Goal: Task Accomplishment & Management: Manage account settings

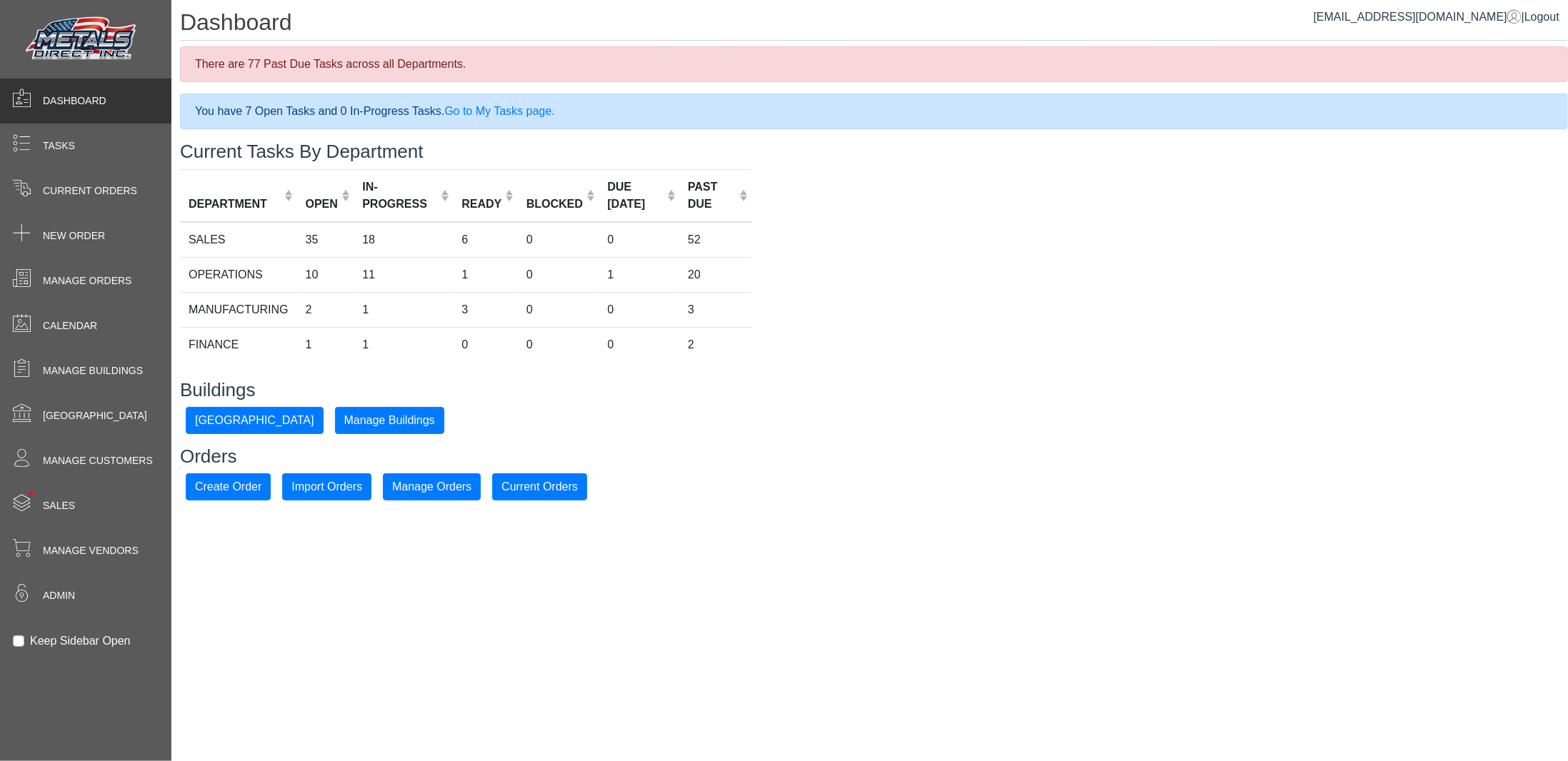
click at [76, 101] on span "Dashboard" at bounding box center [74, 101] width 63 height 15
drag, startPoint x: 75, startPoint y: 501, endPoint x: 84, endPoint y: 489, distance: 15.0
click at [76, 501] on div "• Sales" at bounding box center [85, 506] width 171 height 45
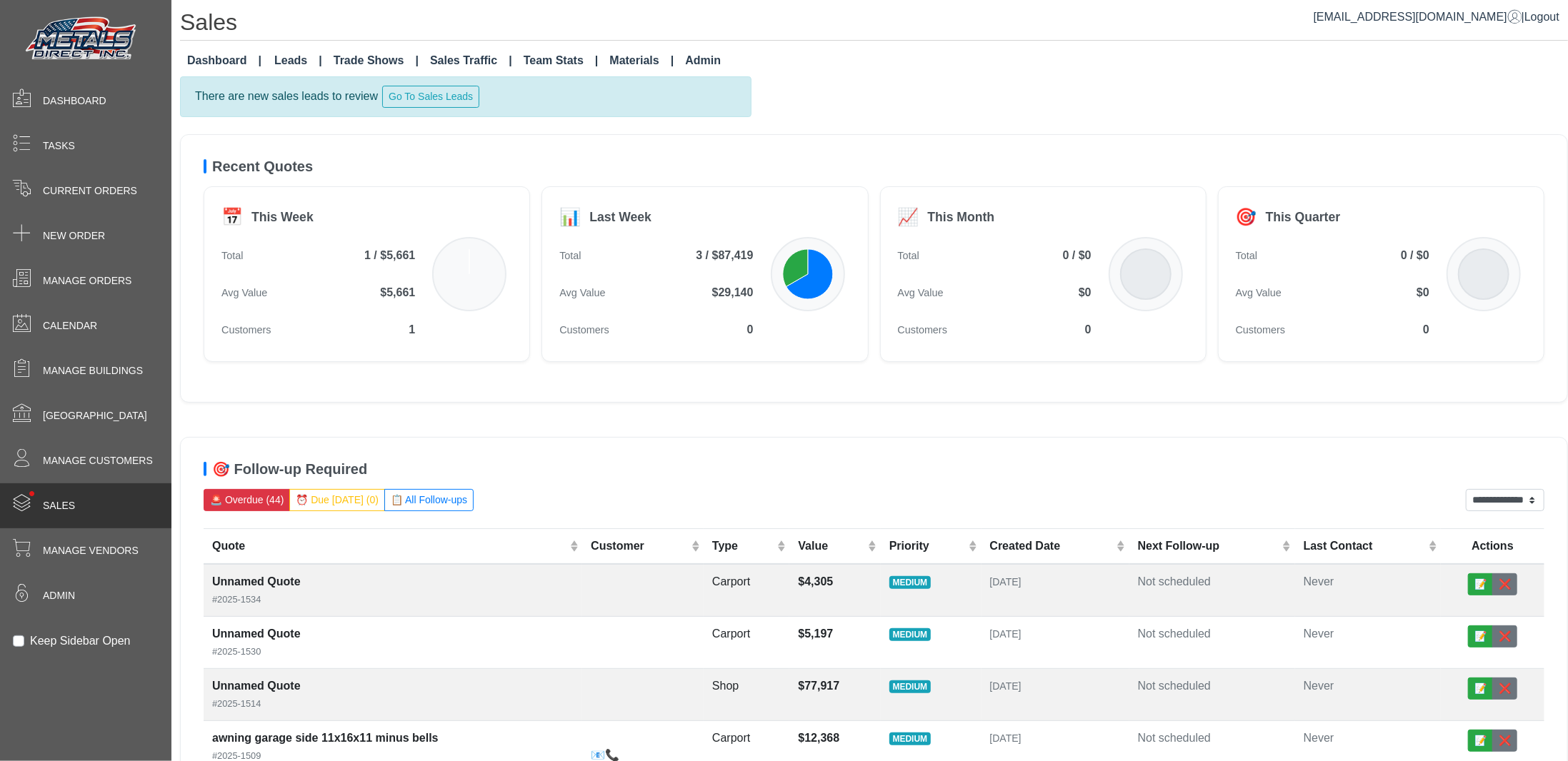
click at [286, 59] on link "Leads" at bounding box center [297, 61] width 59 height 29
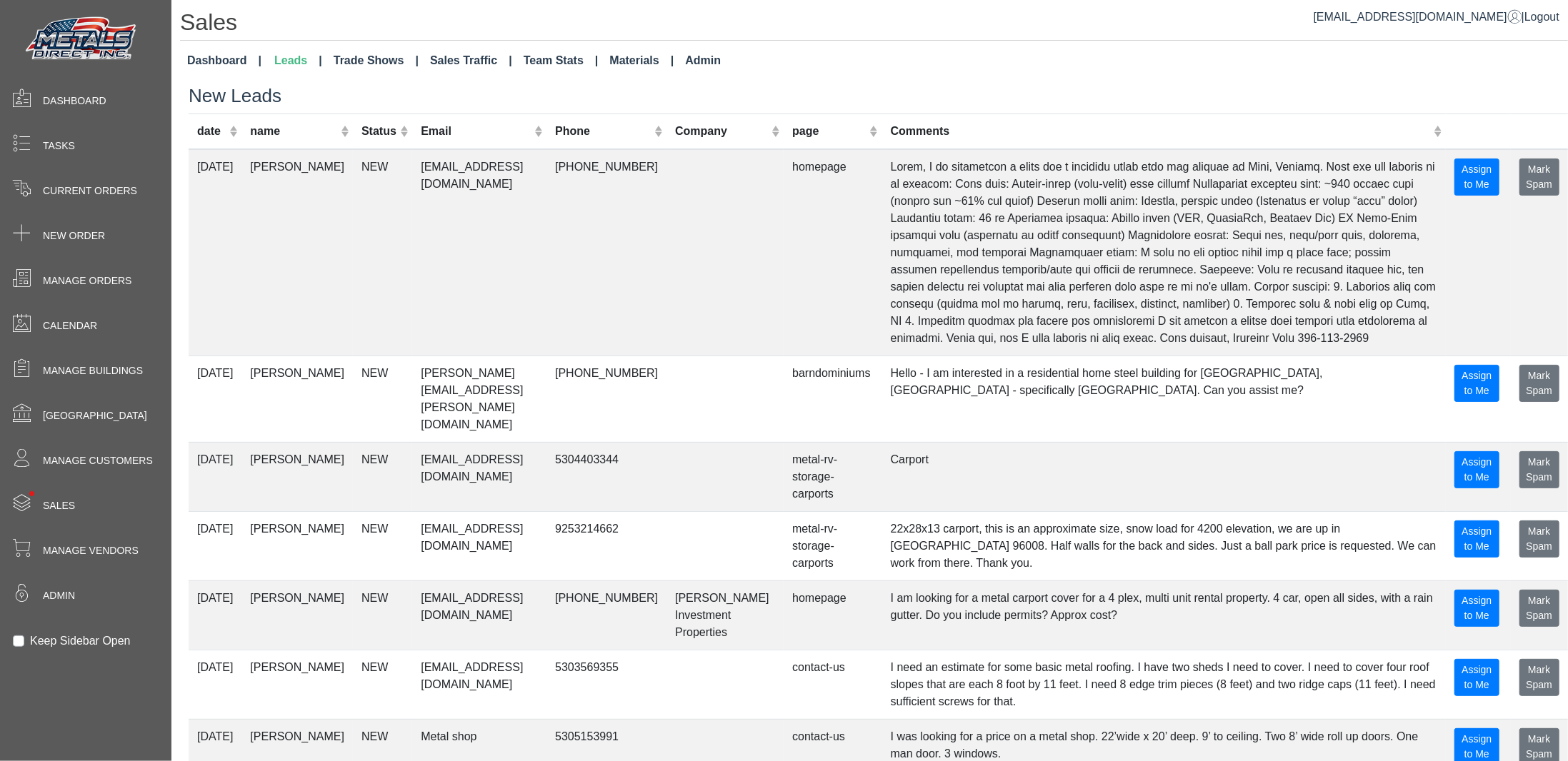
click at [363, 58] on link "Trade Shows" at bounding box center [376, 61] width 96 height 29
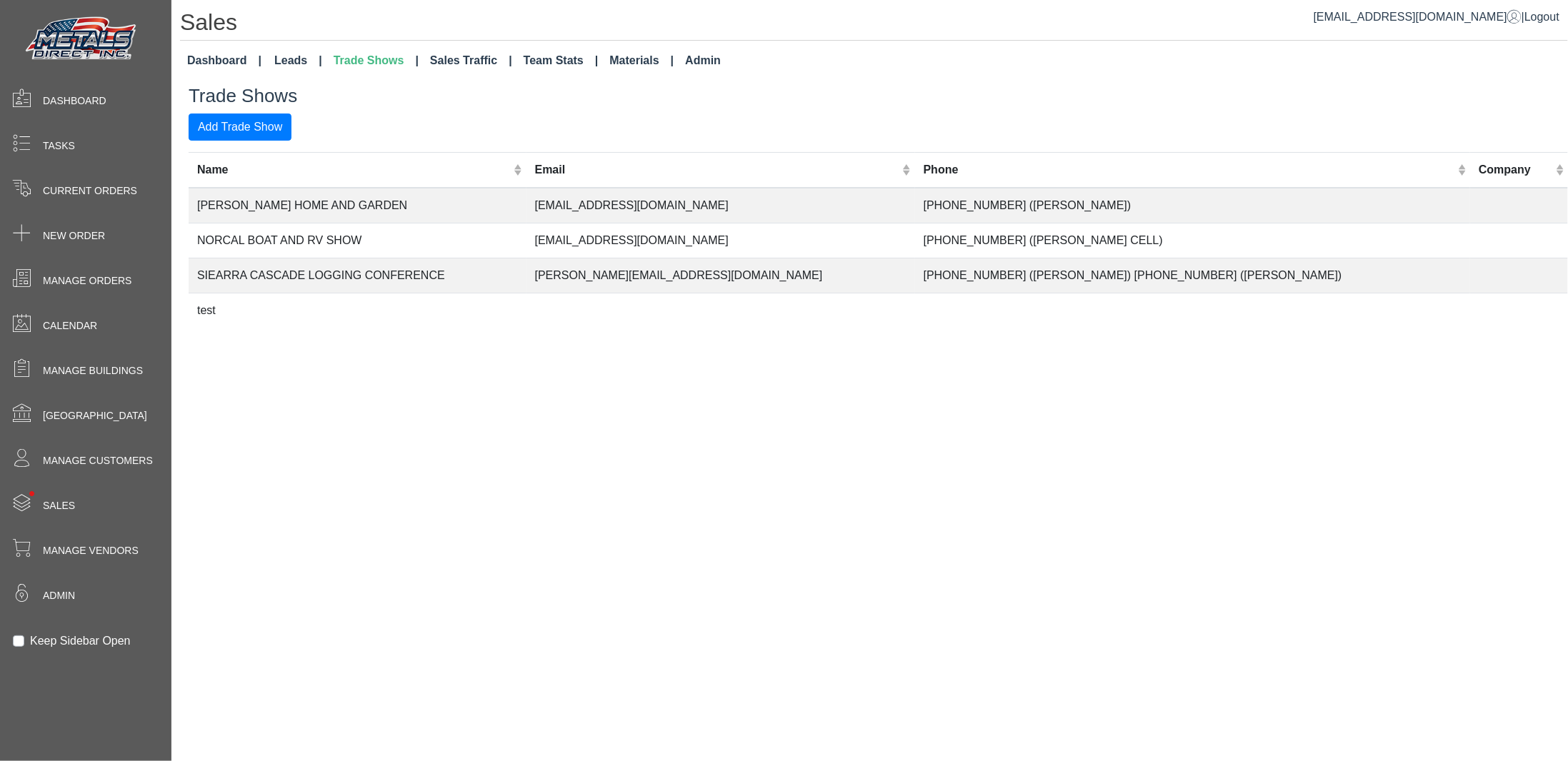
click at [471, 59] on link "Sales Traffic" at bounding box center [470, 61] width 93 height 29
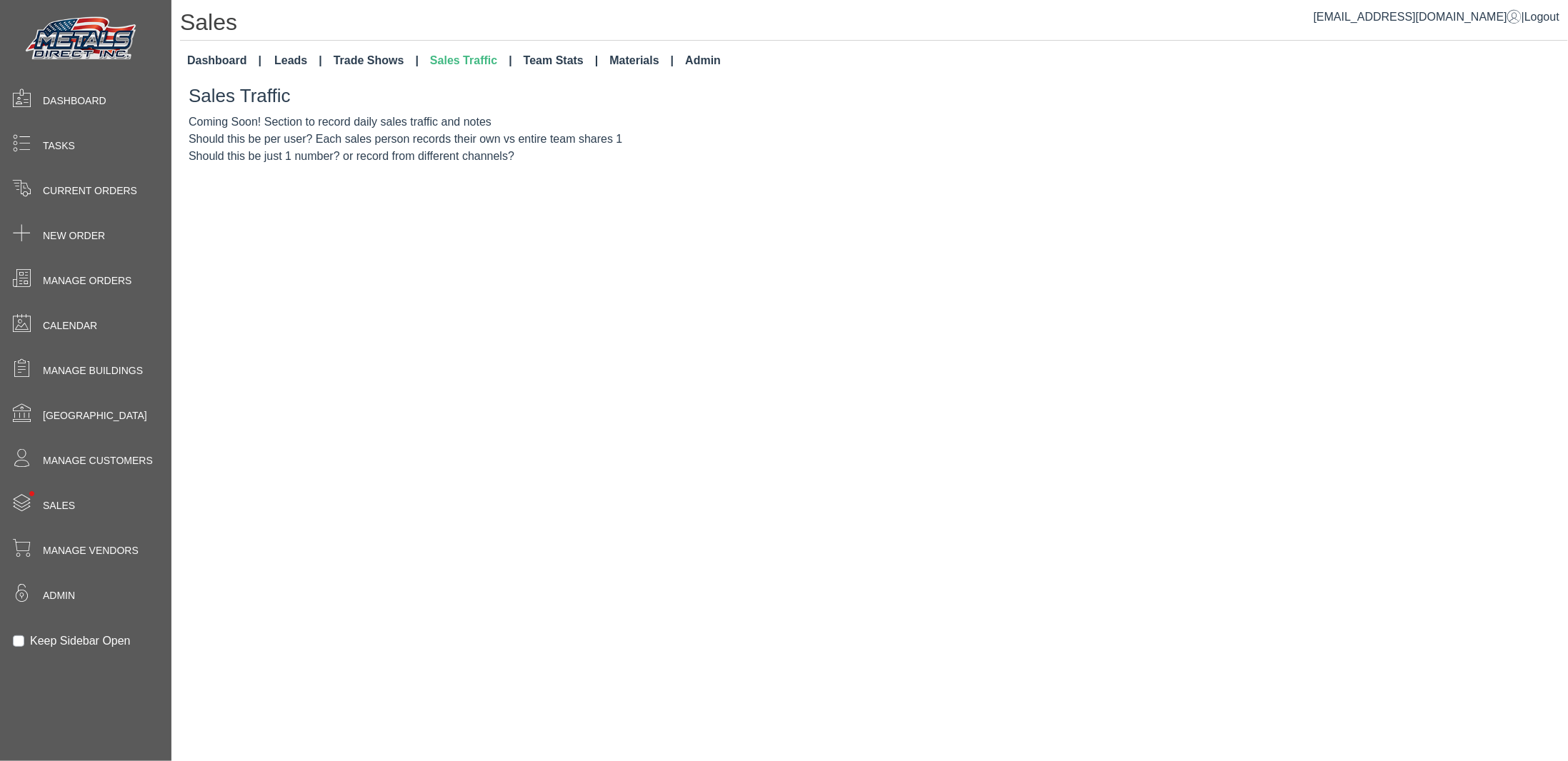
click at [557, 61] on link "Team Stats" at bounding box center [561, 61] width 86 height 29
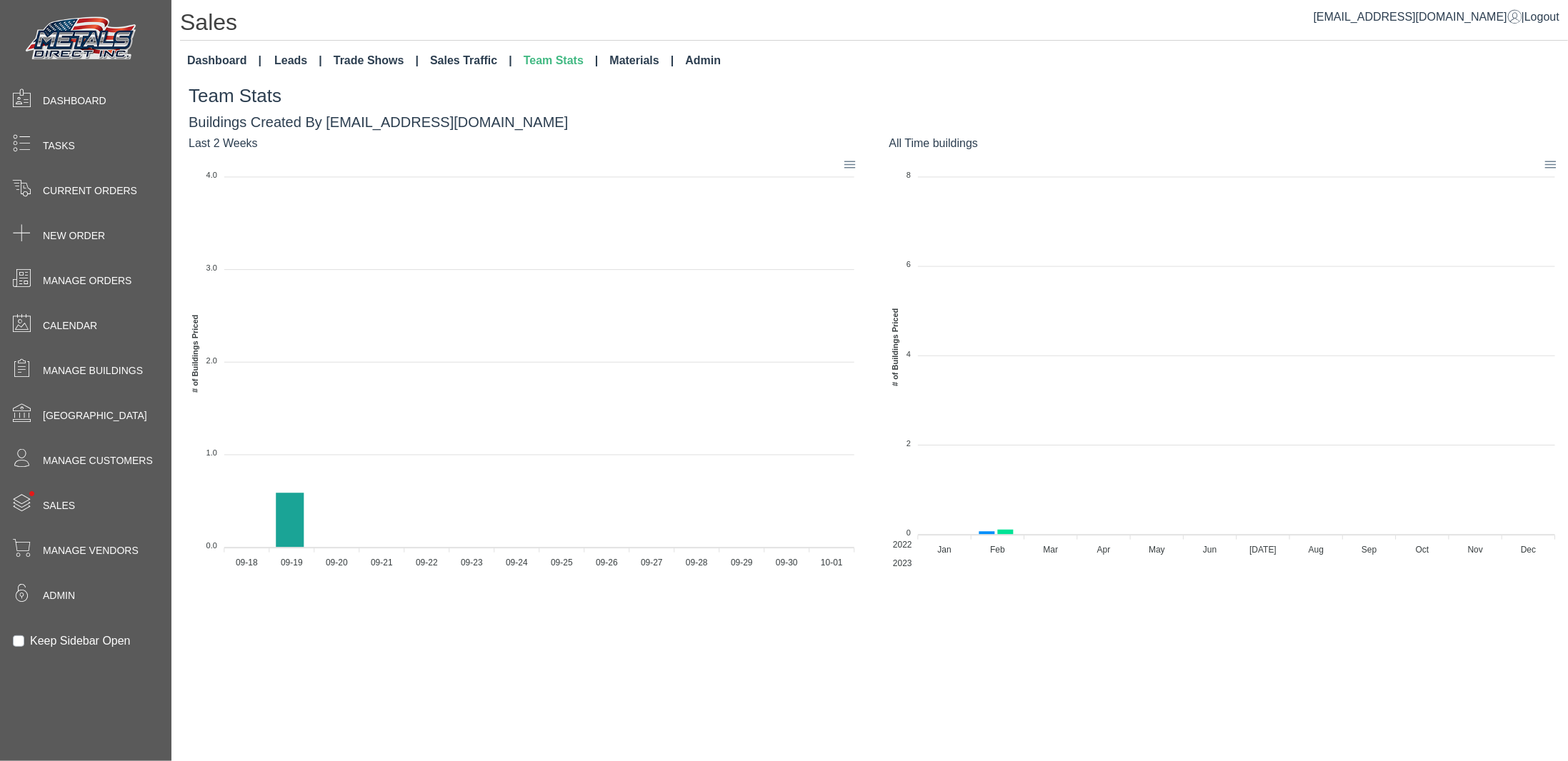
click at [626, 62] on link "Materials" at bounding box center [642, 61] width 76 height 29
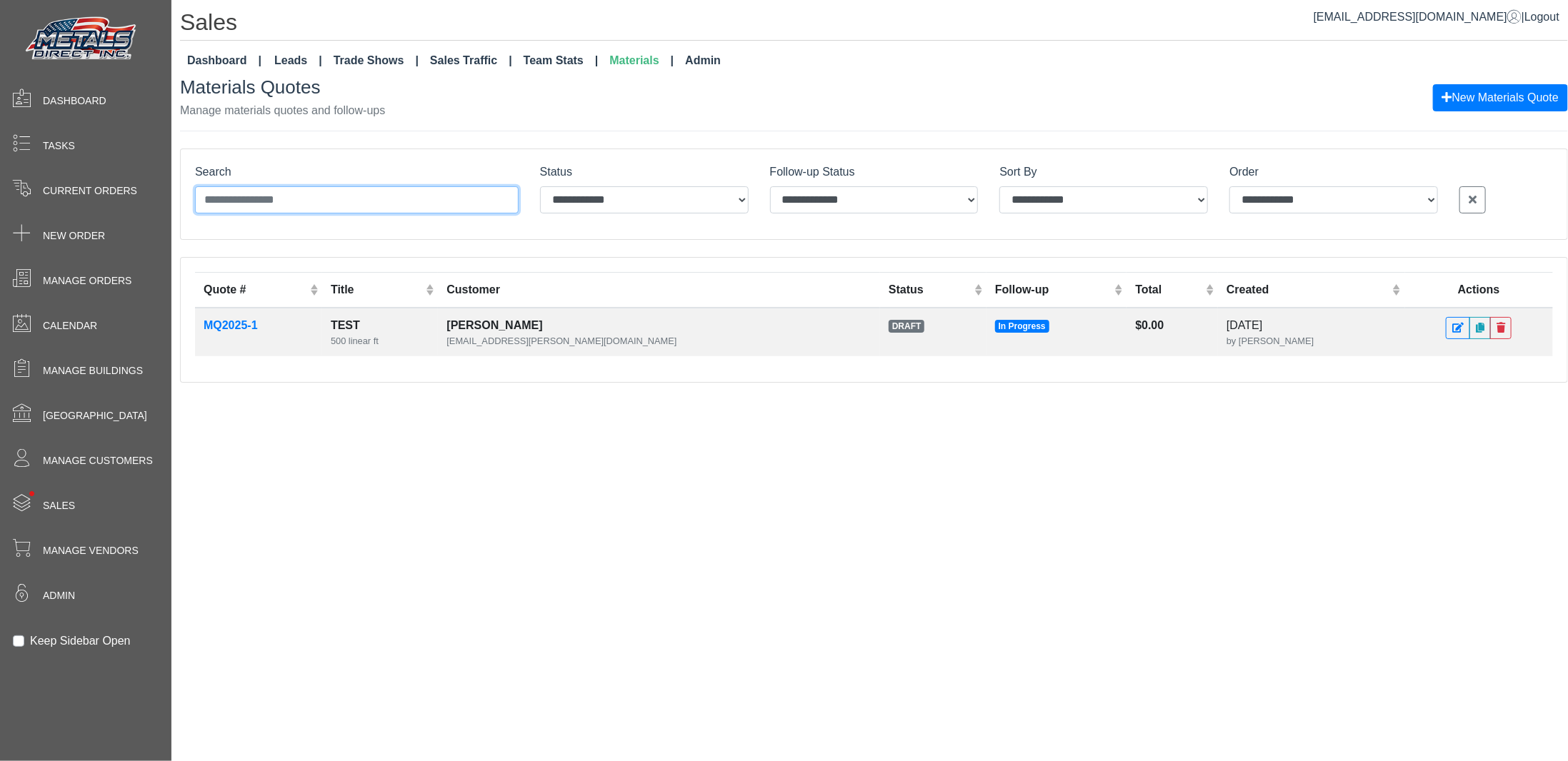
click at [229, 197] on input "Search" at bounding box center [356, 200] width 324 height 27
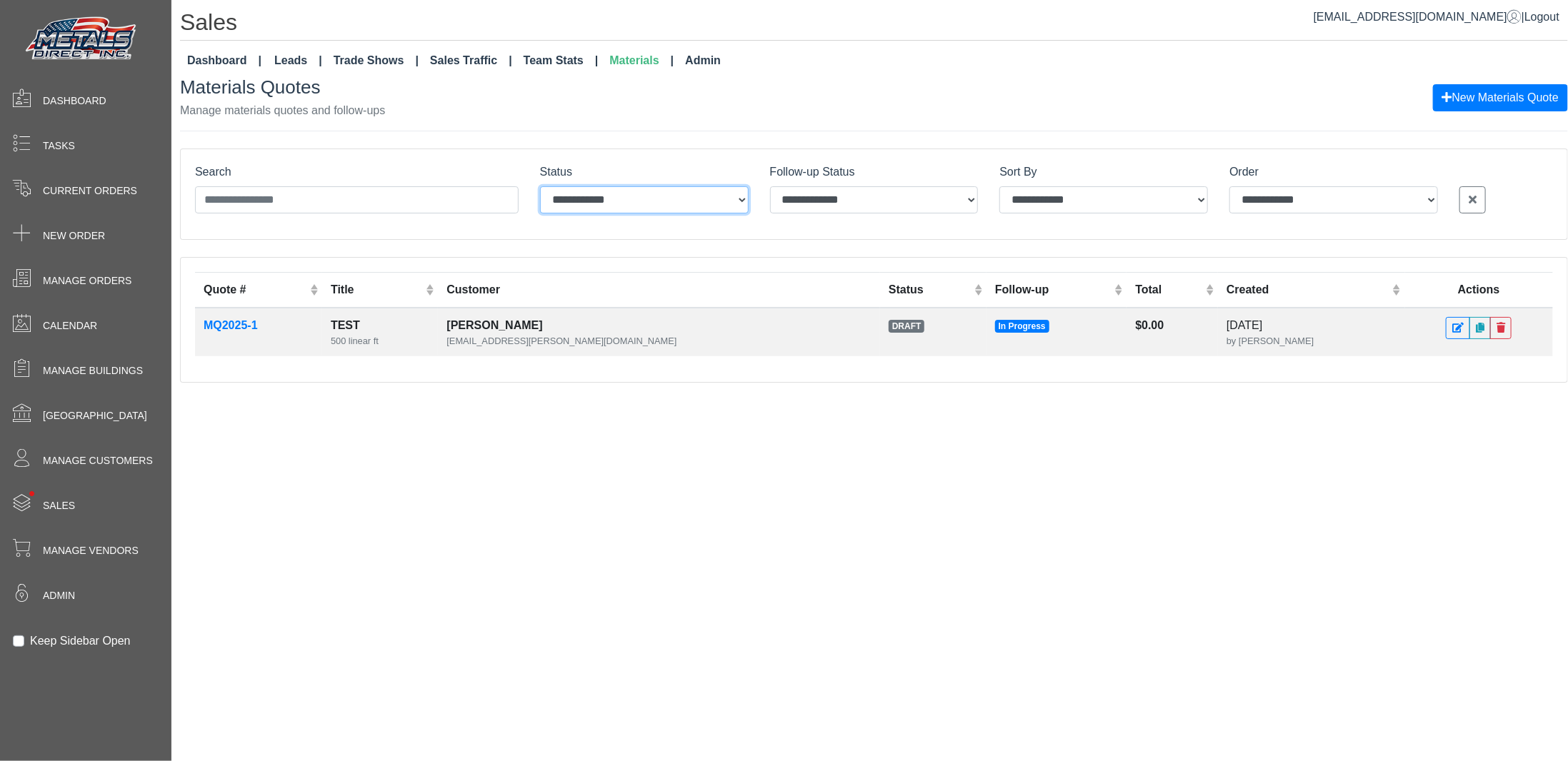
click at [741, 197] on select "**********" at bounding box center [644, 200] width 208 height 27
select select "*****"
click at [540, 187] on select "**********" at bounding box center [644, 200] width 208 height 27
click at [966, 199] on select "**********" at bounding box center [875, 200] width 208 height 27
click at [954, 110] on div "Materials Quotes Manage materials quotes and follow-ups New Materials Quote" at bounding box center [875, 97] width 1389 height 43
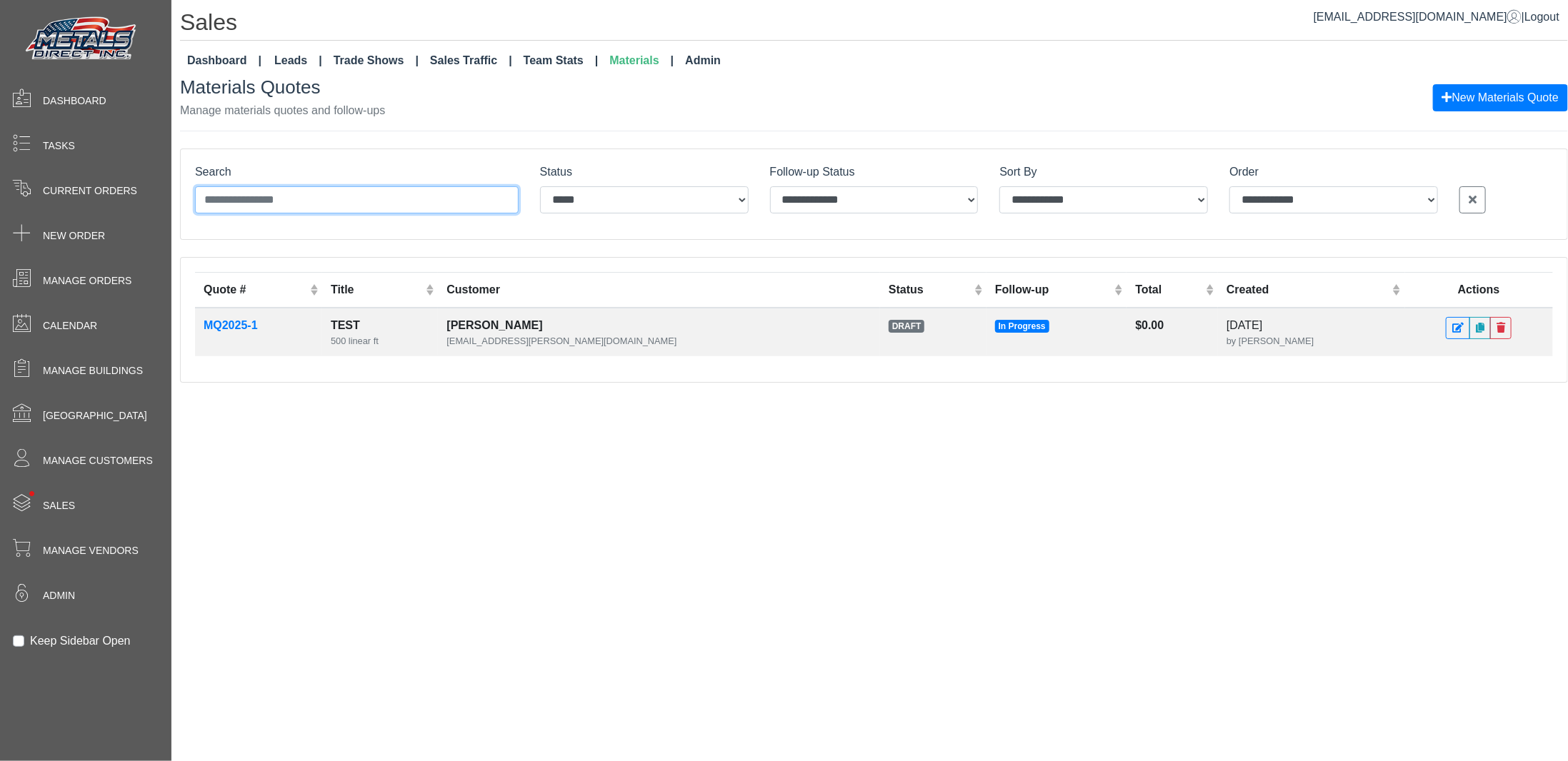
click at [292, 202] on input "Search" at bounding box center [356, 200] width 324 height 27
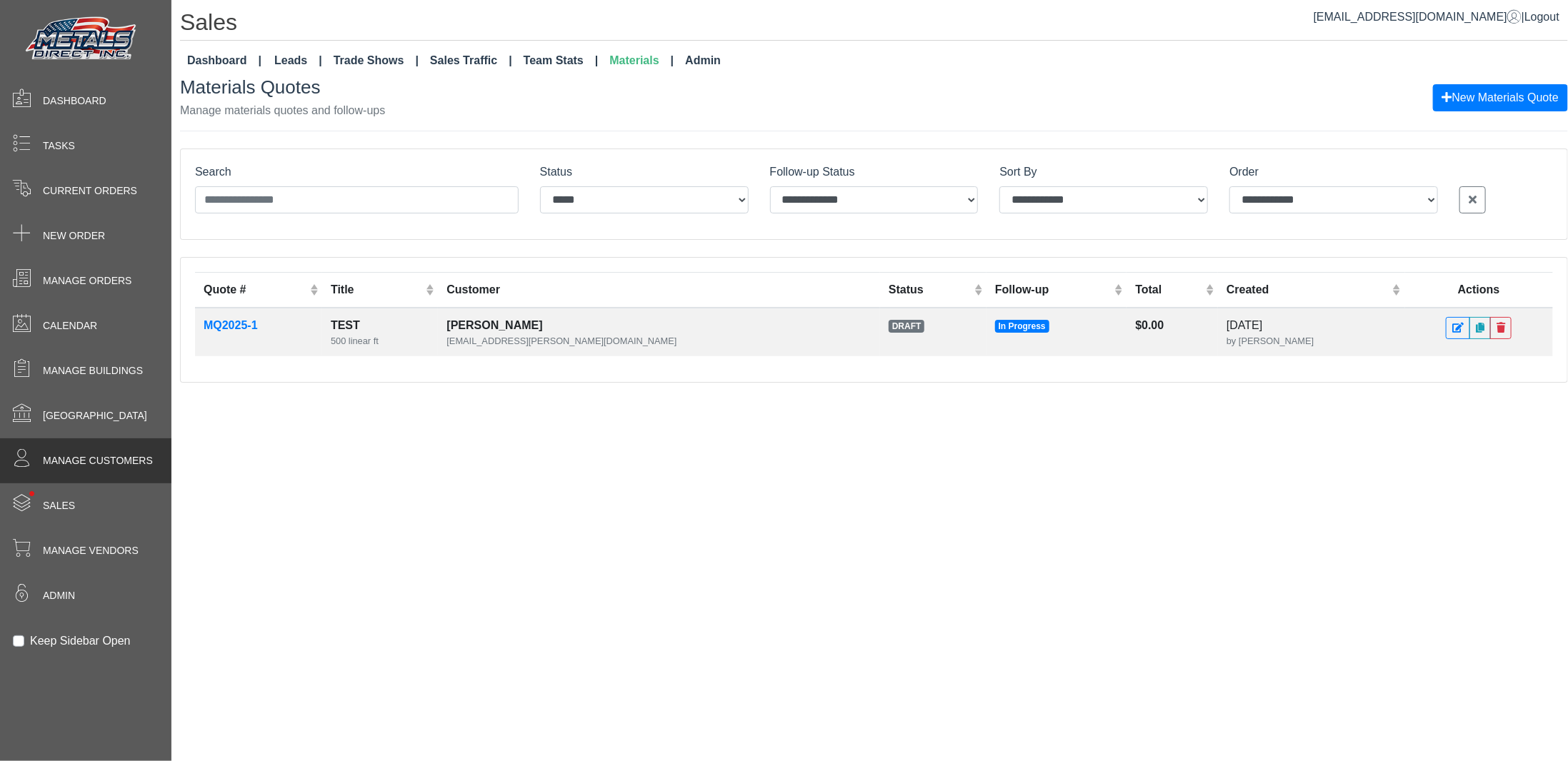
click at [116, 459] on span "Manage Customers" at bounding box center [97, 461] width 110 height 15
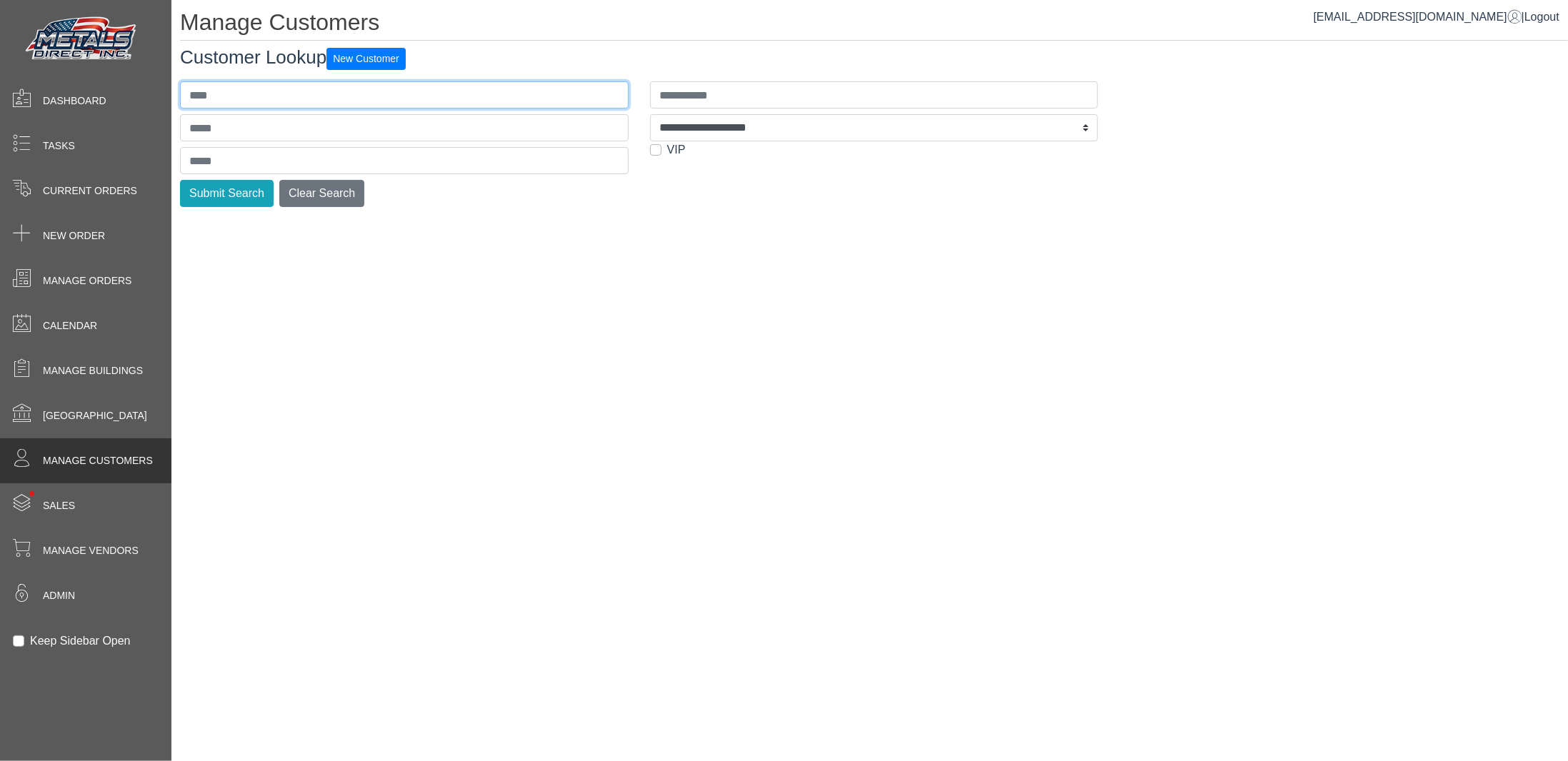
click at [263, 95] on input "text" at bounding box center [404, 95] width 449 height 27
type input "****"
click at [232, 192] on button "Submit Search" at bounding box center [227, 194] width 93 height 27
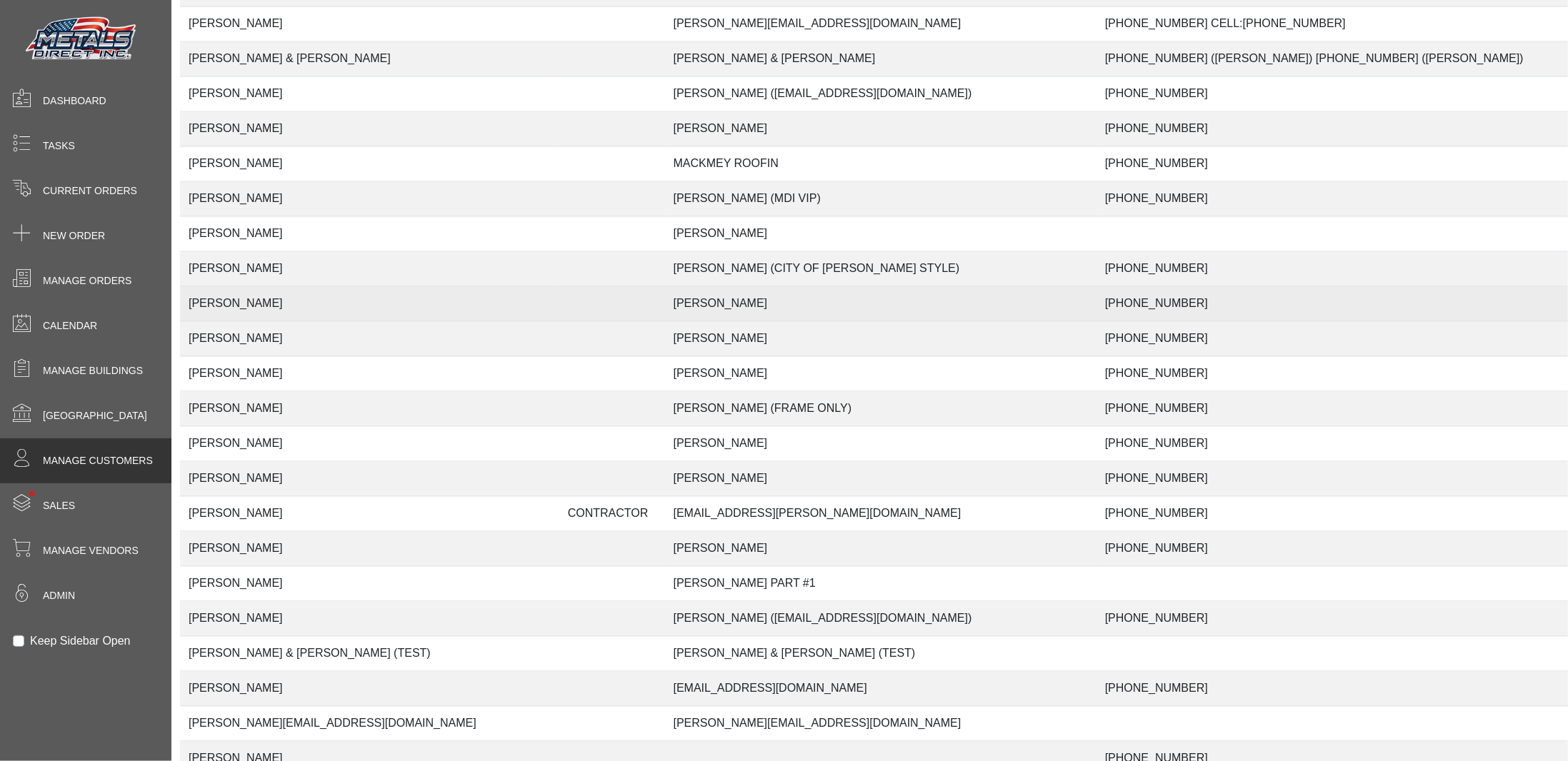
scroll to position [2143, 0]
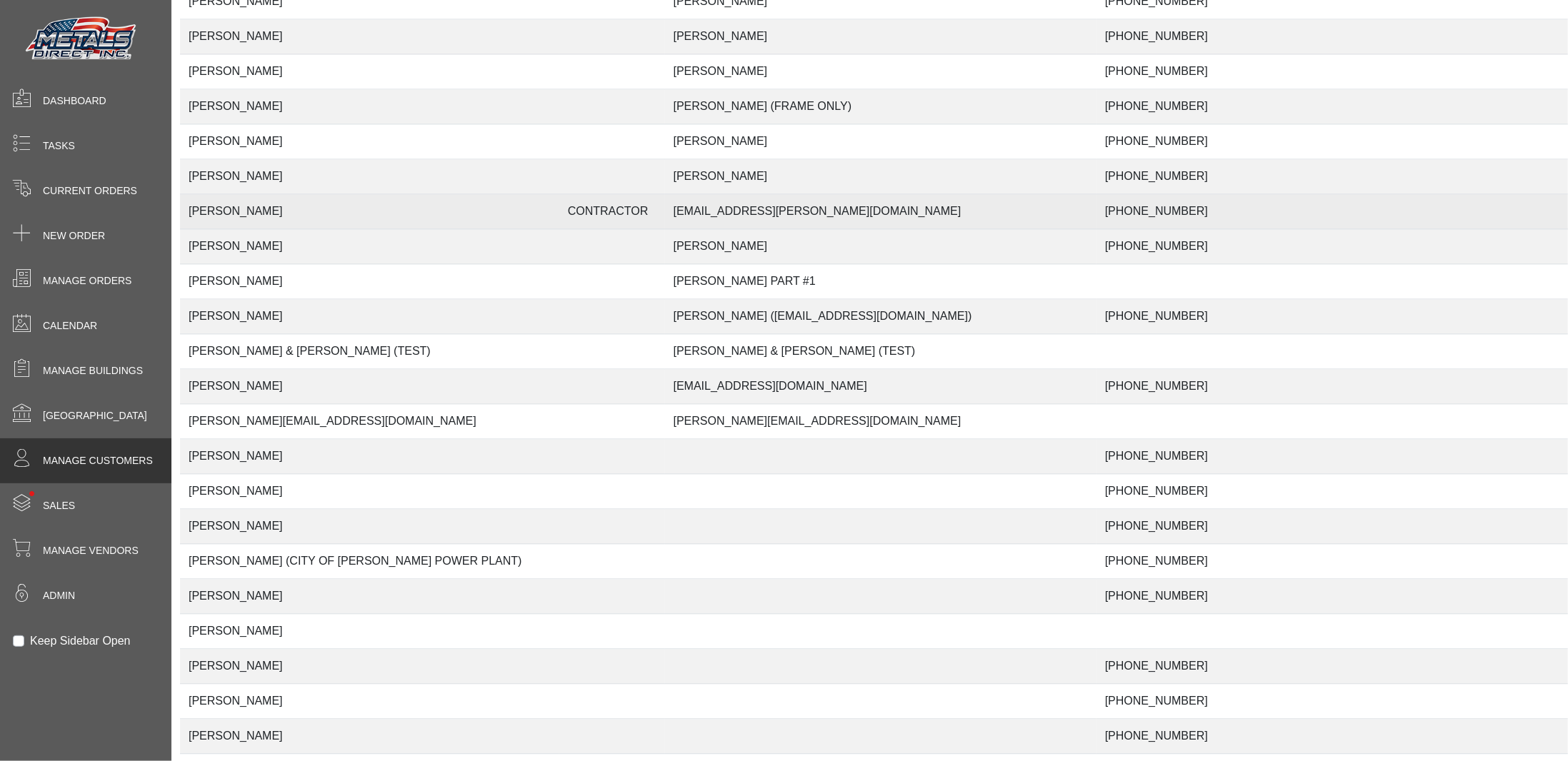
click at [276, 194] on td "[PERSON_NAME]" at bounding box center [370, 211] width 380 height 35
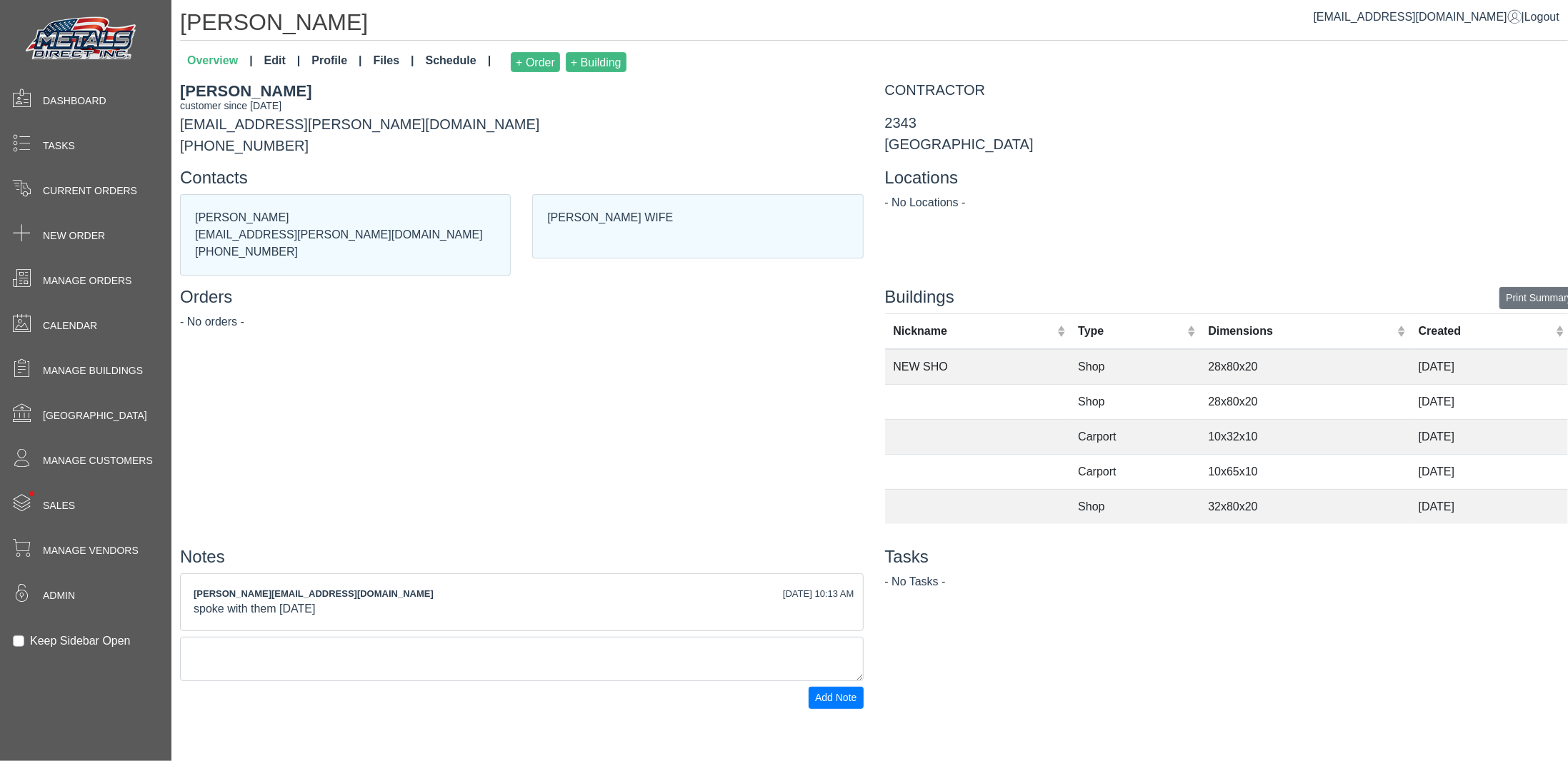
click at [275, 59] on link "Edit" at bounding box center [282, 62] width 48 height 32
select select "**********"
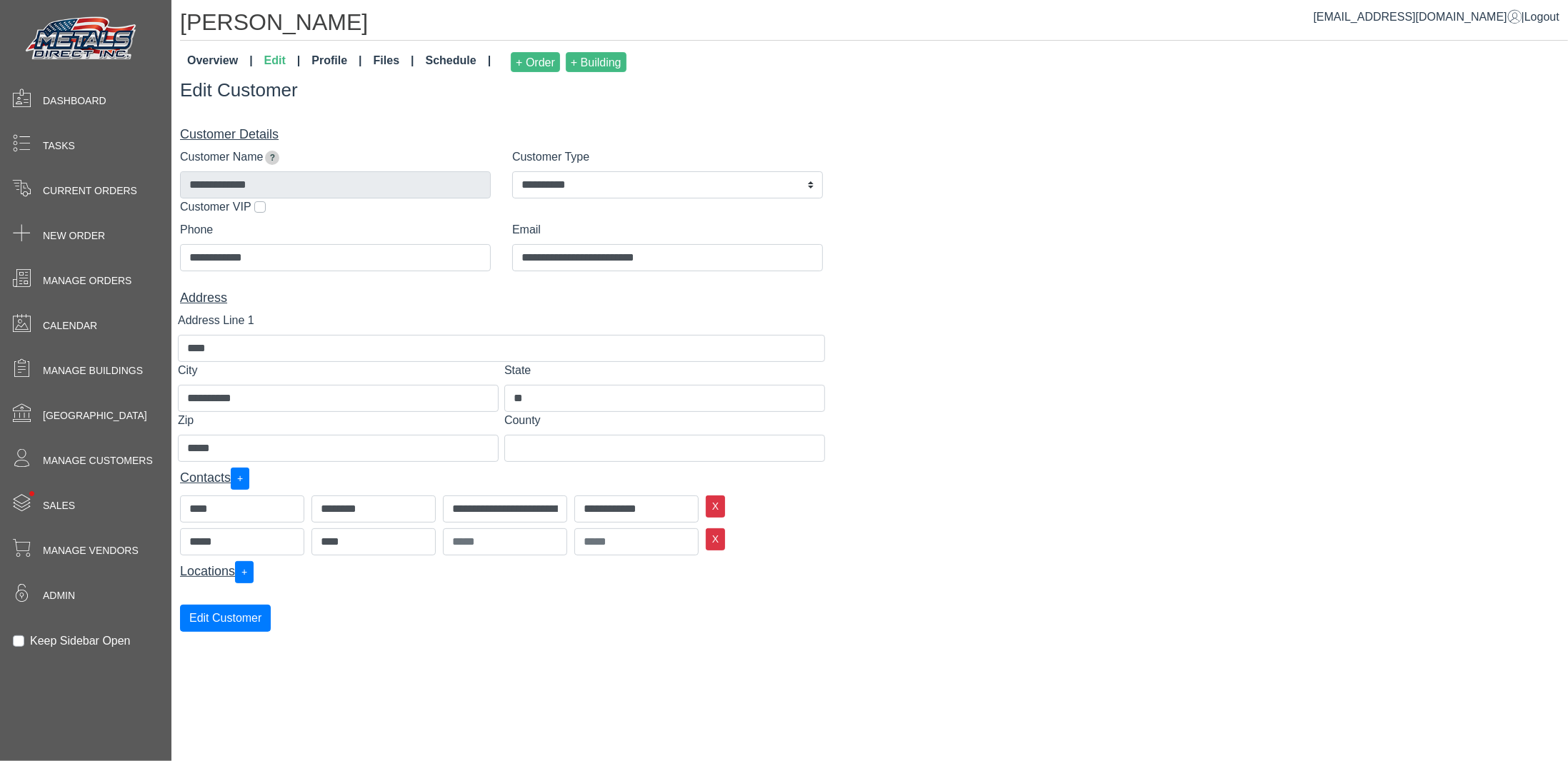
click at [333, 57] on link "Profile" at bounding box center [336, 62] width 62 height 32
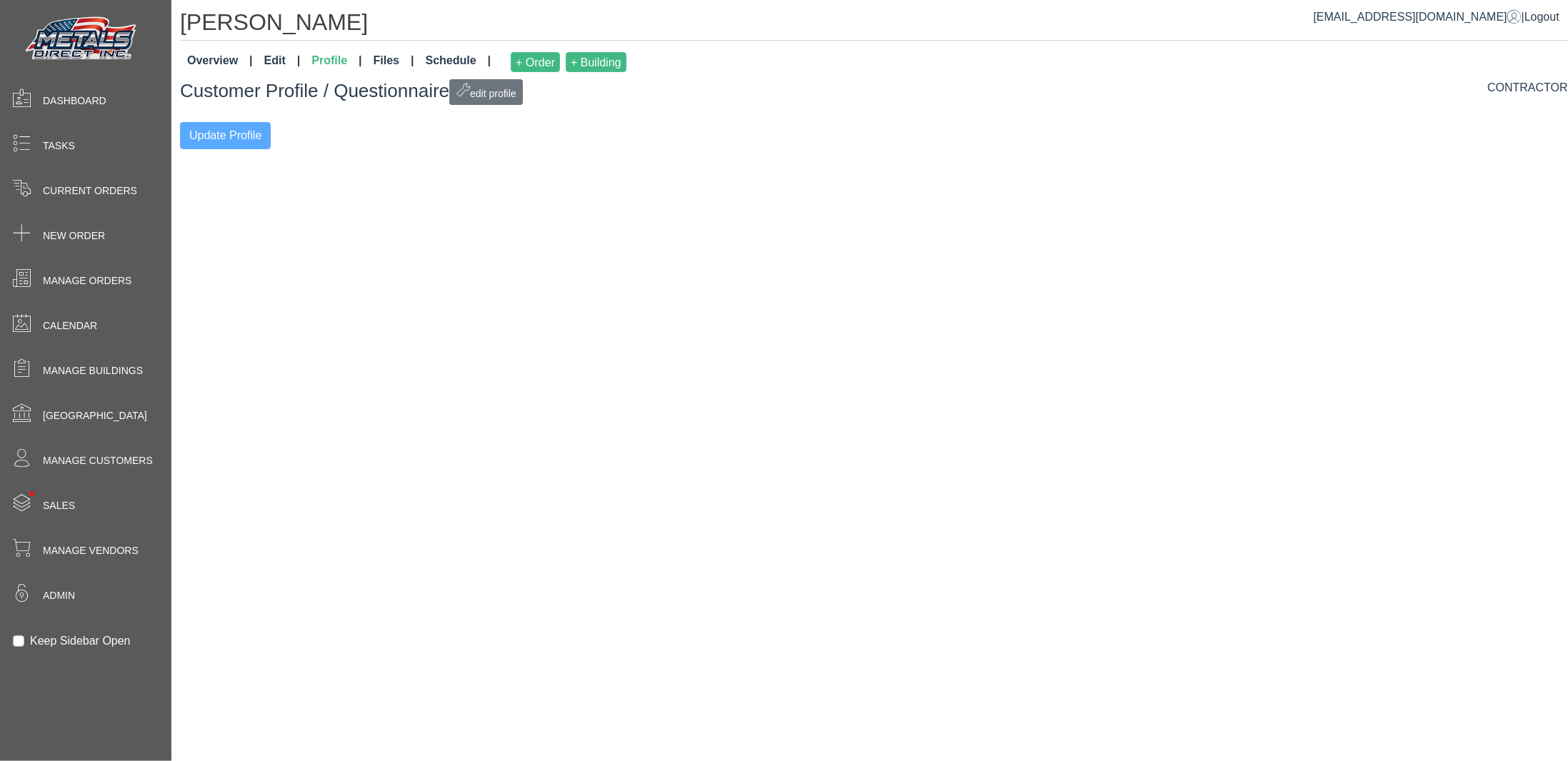
click at [389, 57] on link "Files" at bounding box center [394, 62] width 53 height 32
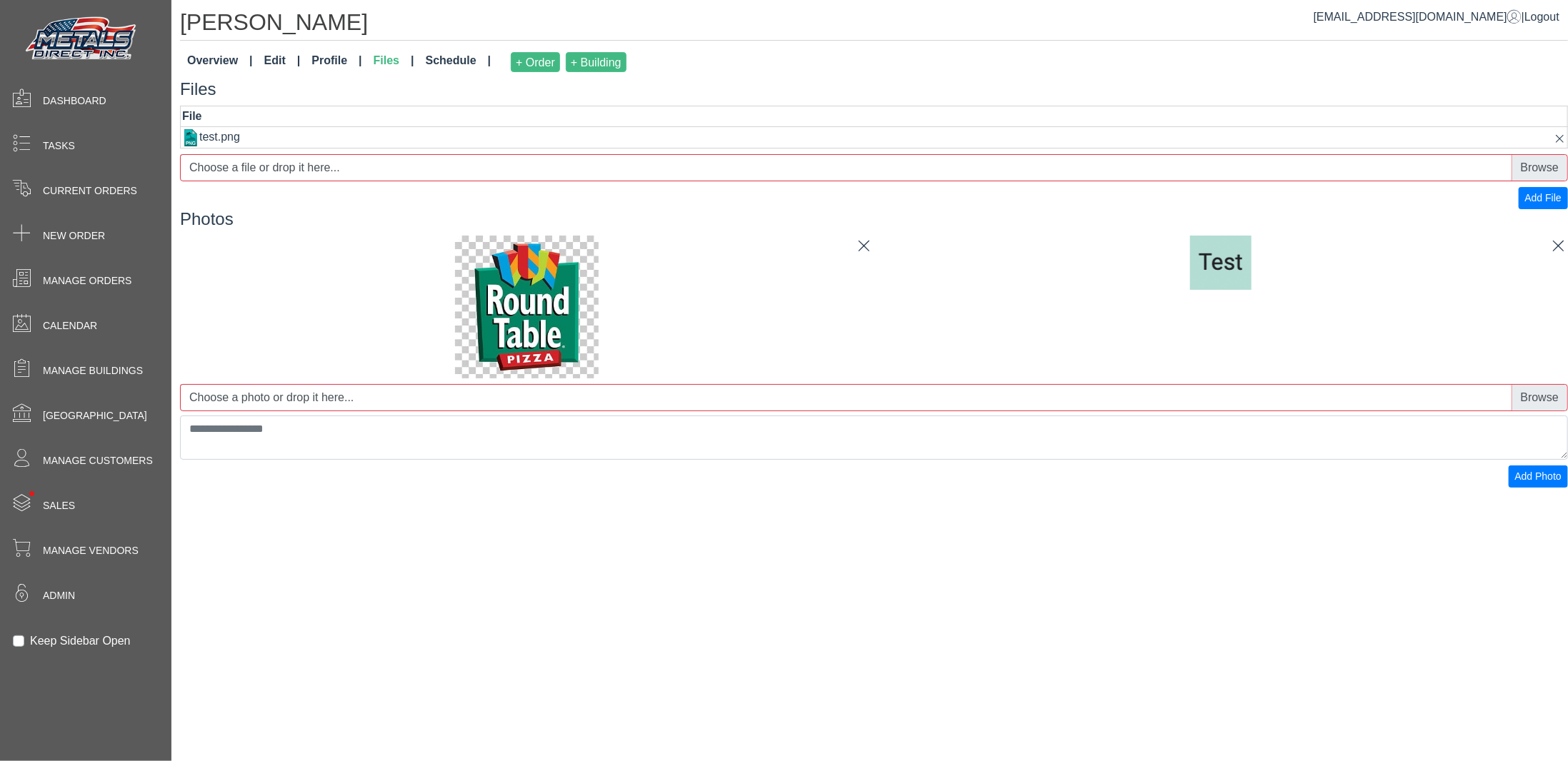
click at [446, 57] on link "Schedule" at bounding box center [459, 62] width 77 height 32
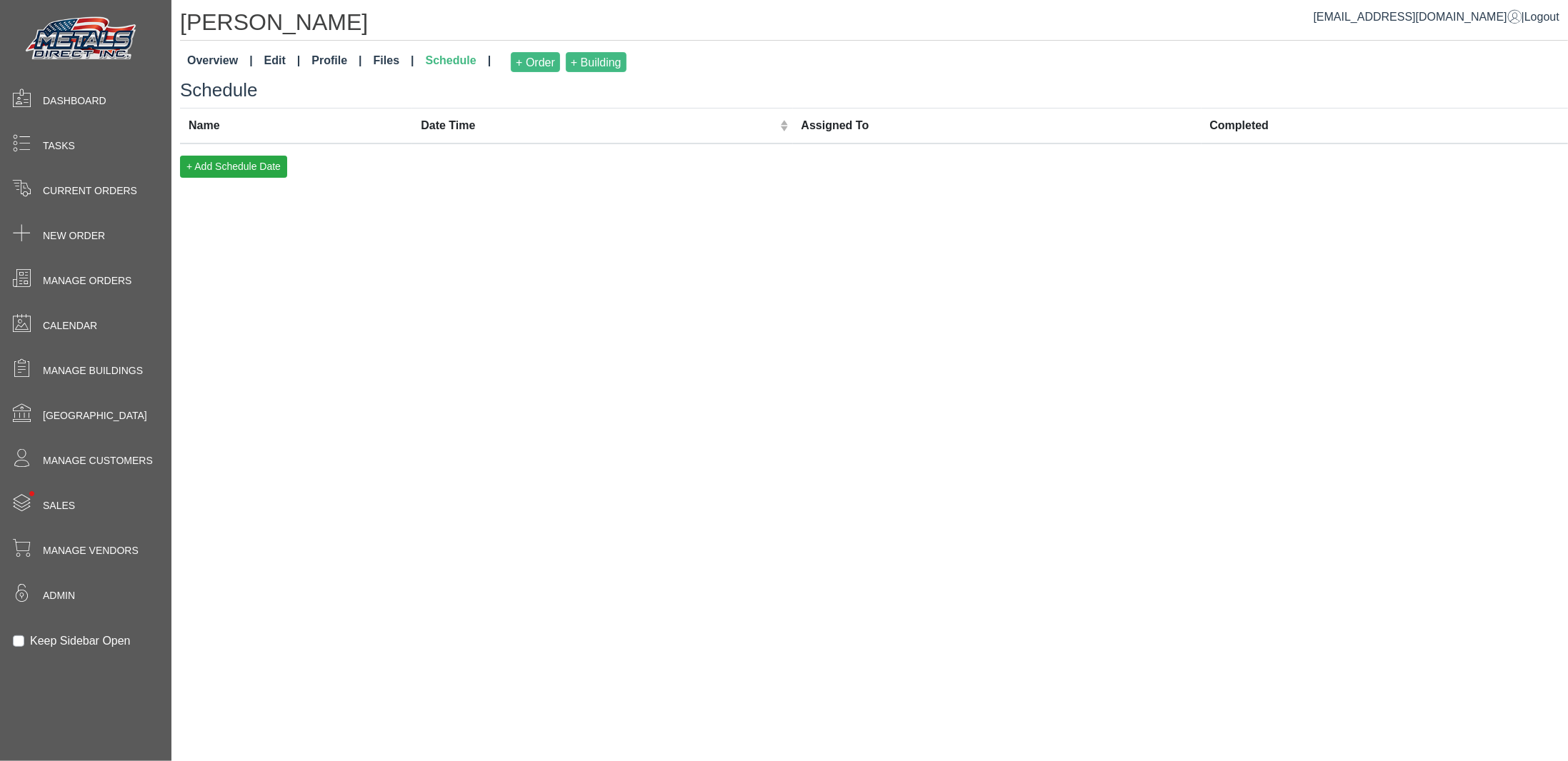
click at [208, 60] on link "Overview" at bounding box center [219, 62] width 77 height 32
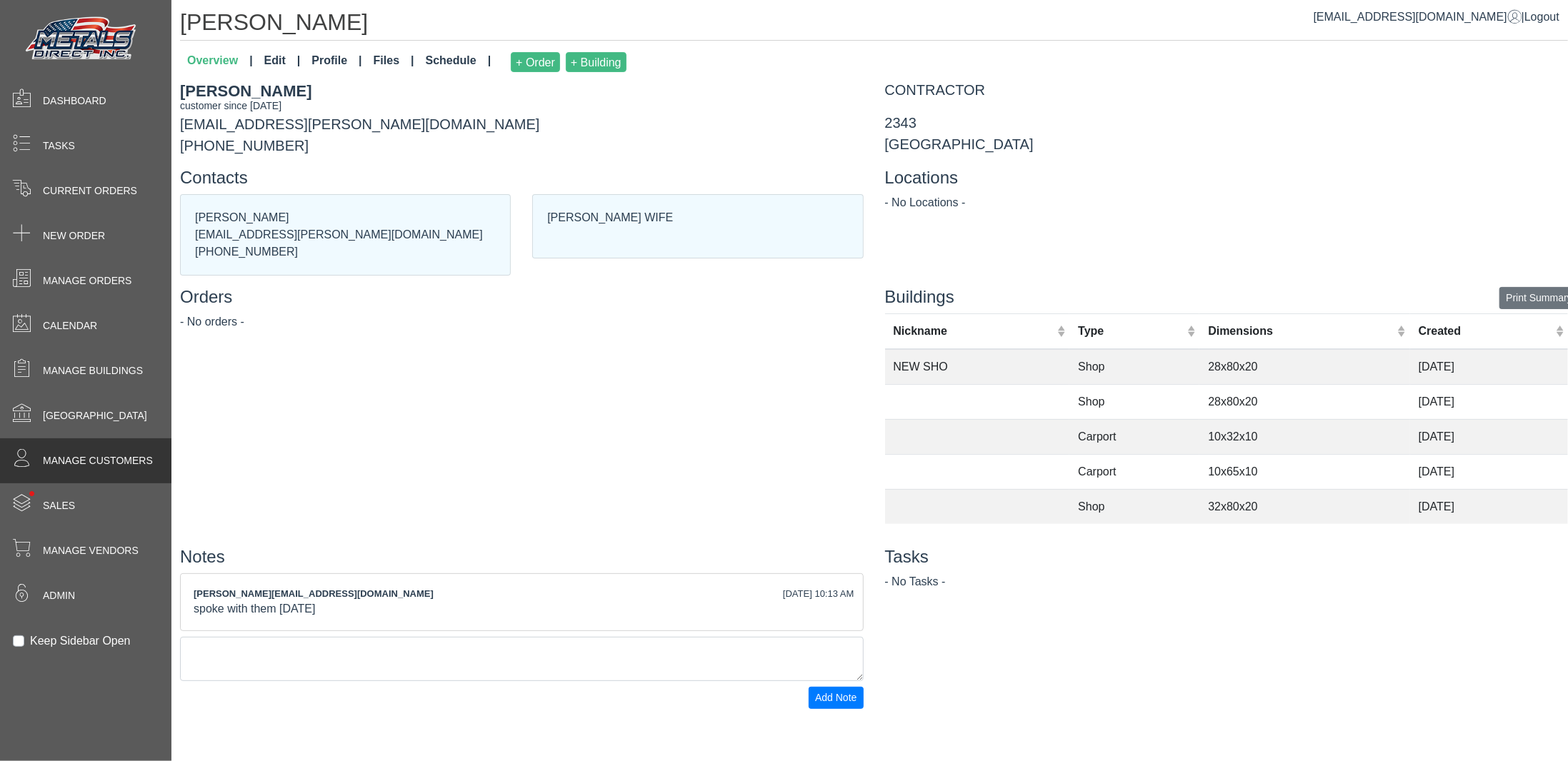
click at [103, 463] on span "Manage Customers" at bounding box center [97, 461] width 110 height 15
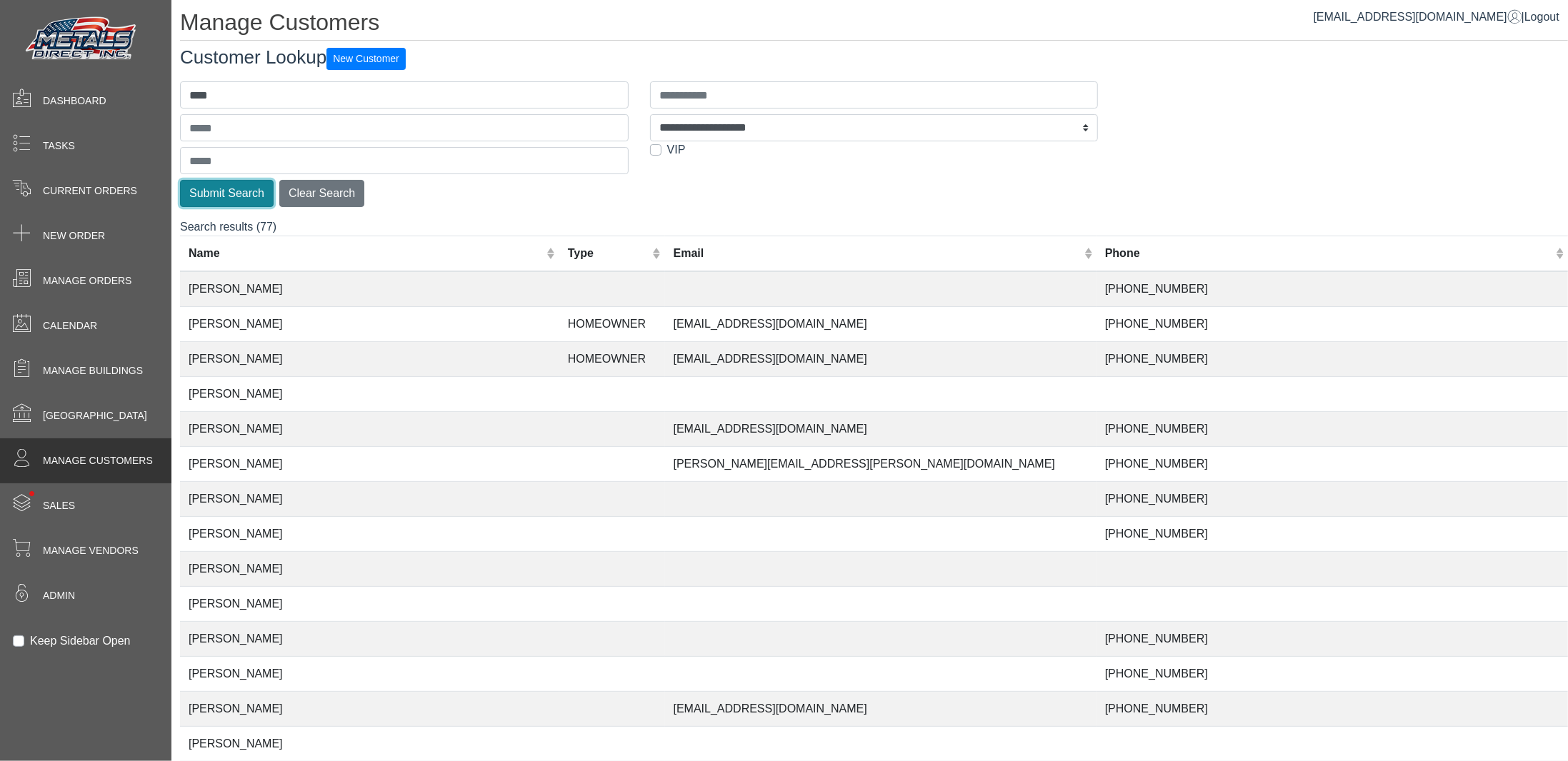
click at [226, 190] on button "Submit Search" at bounding box center [227, 194] width 93 height 27
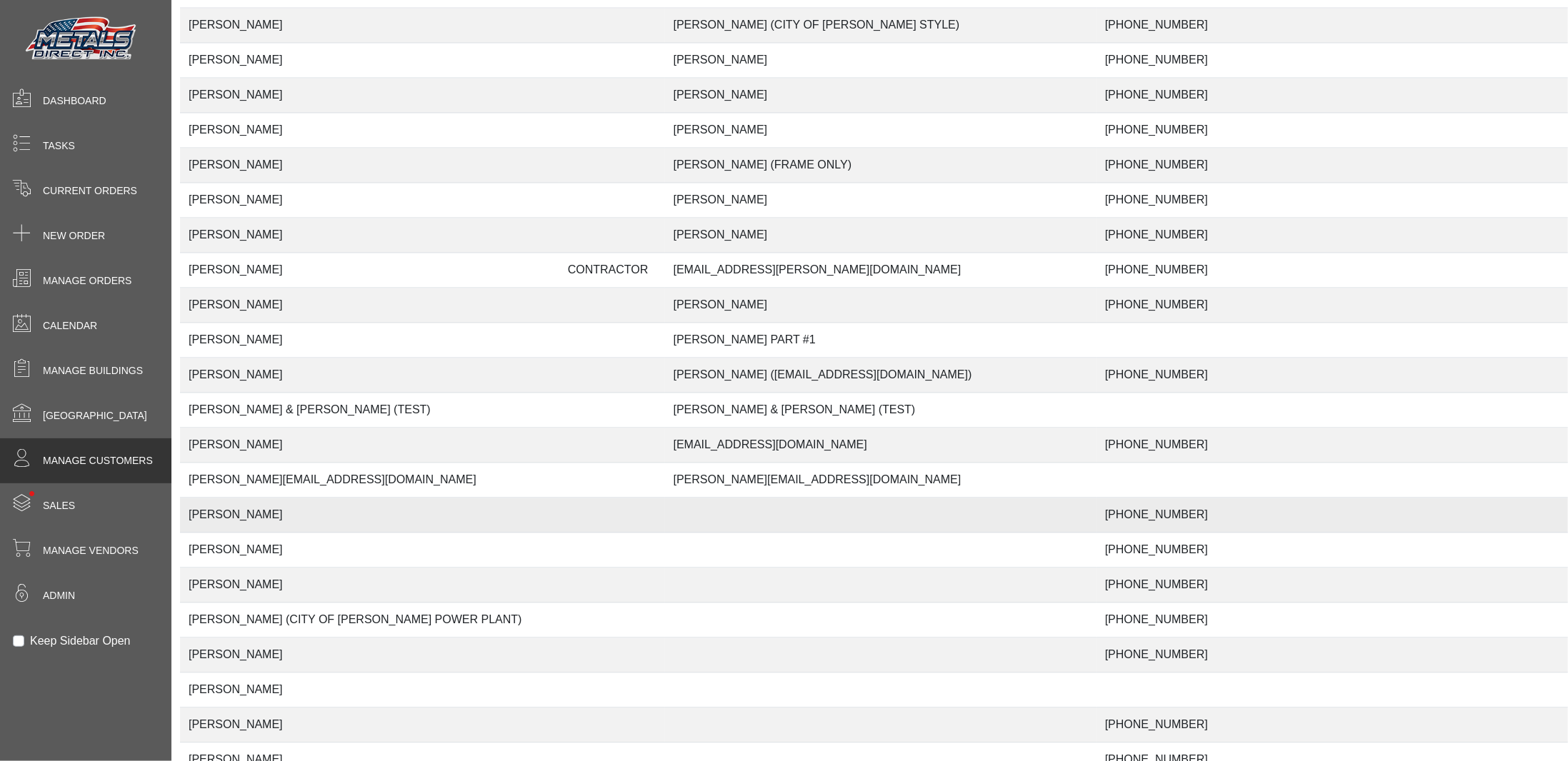
scroll to position [2066, 0]
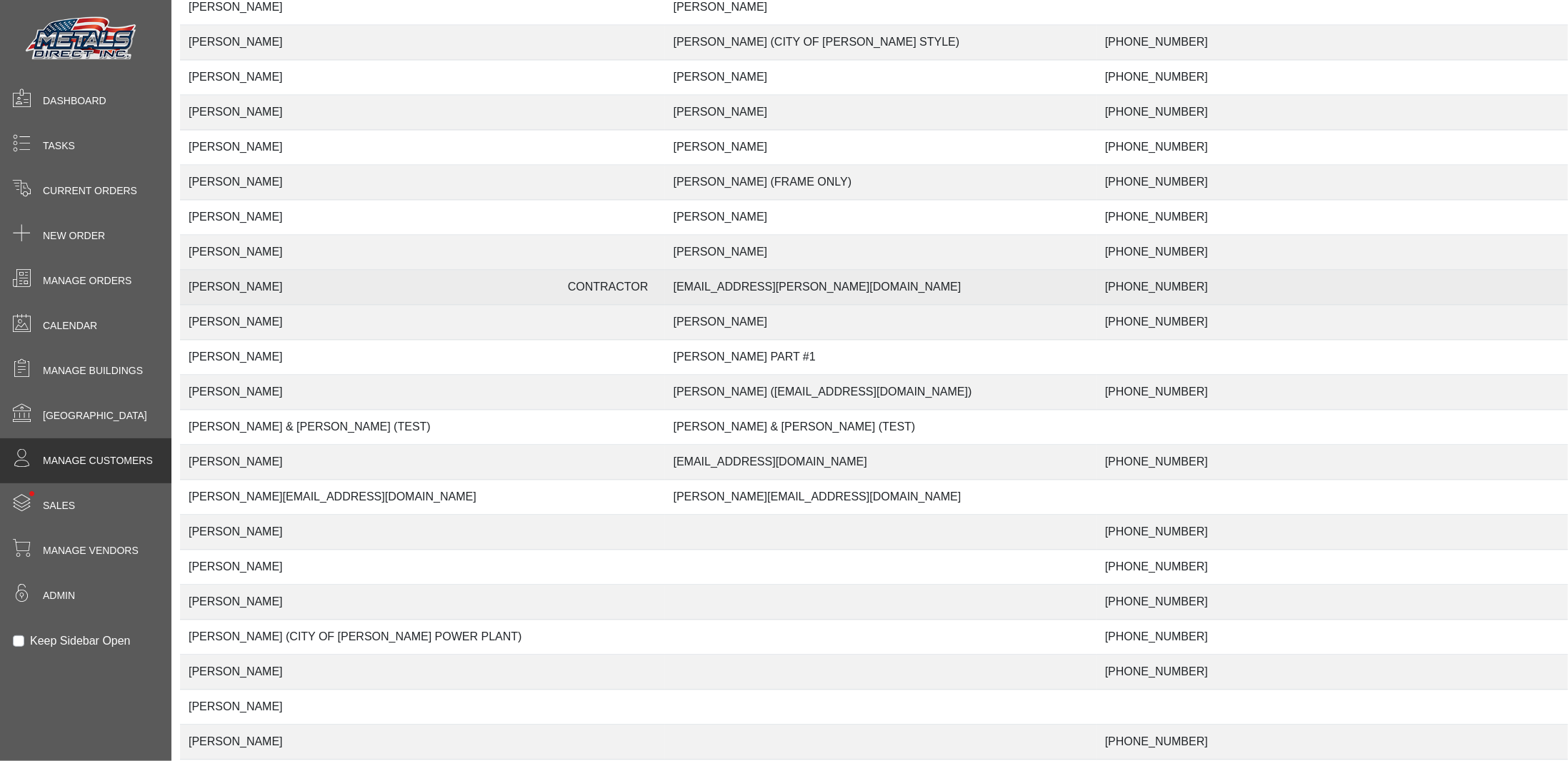
click at [265, 270] on td "[PERSON_NAME]" at bounding box center [370, 287] width 380 height 35
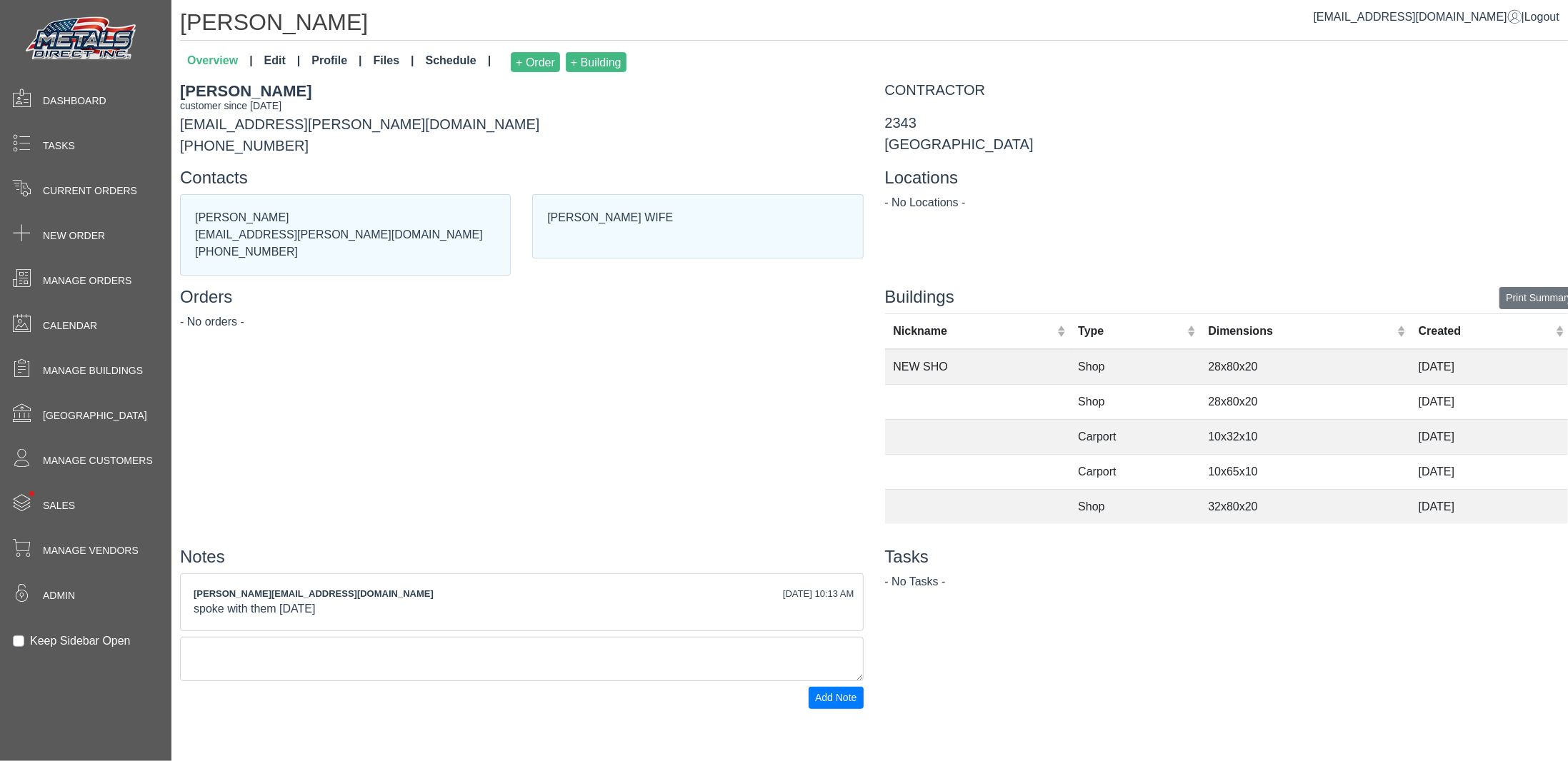
click at [454, 59] on link "Schedule" at bounding box center [459, 62] width 77 height 32
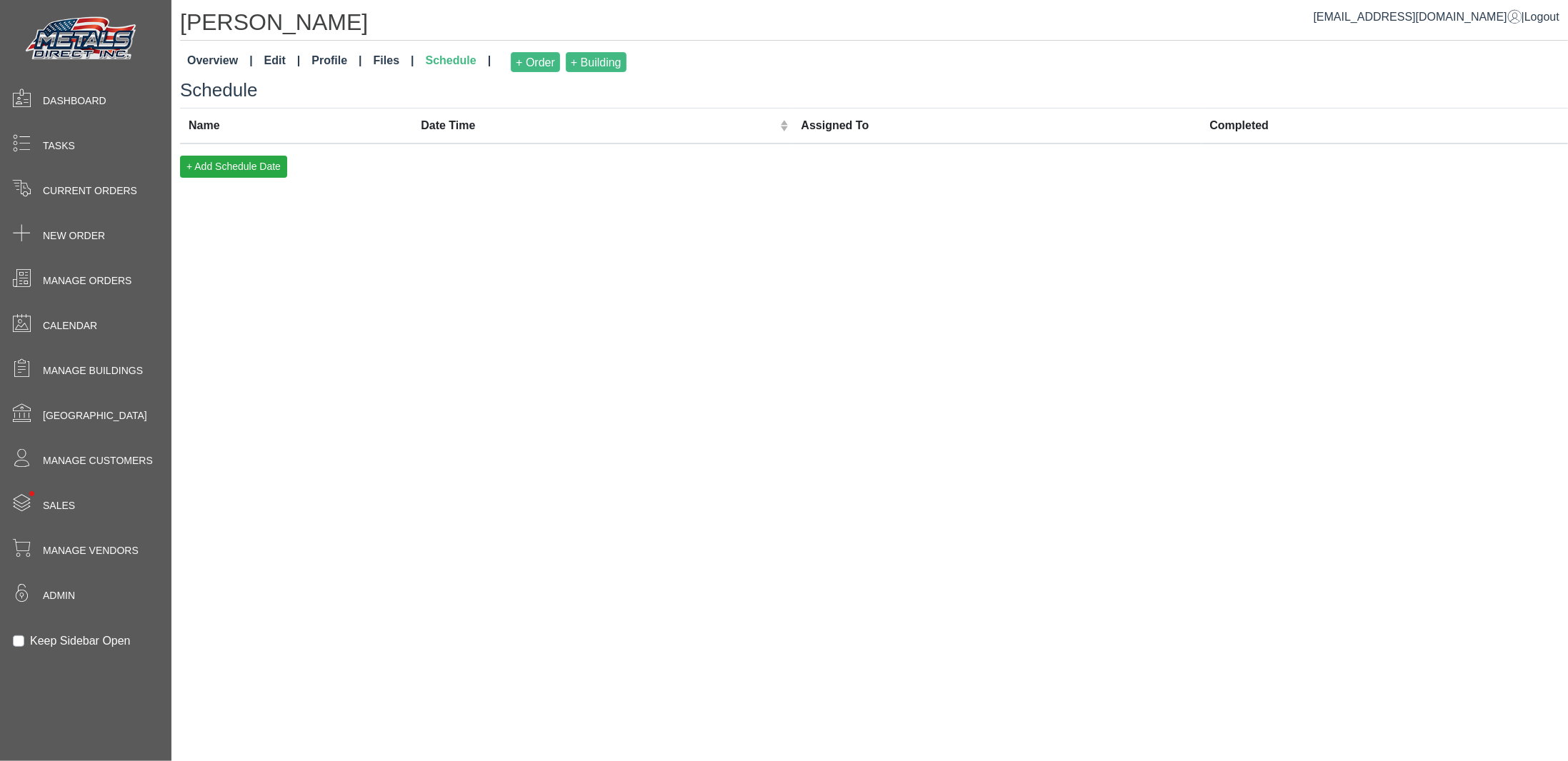
click at [382, 61] on link "Files" at bounding box center [394, 62] width 53 height 32
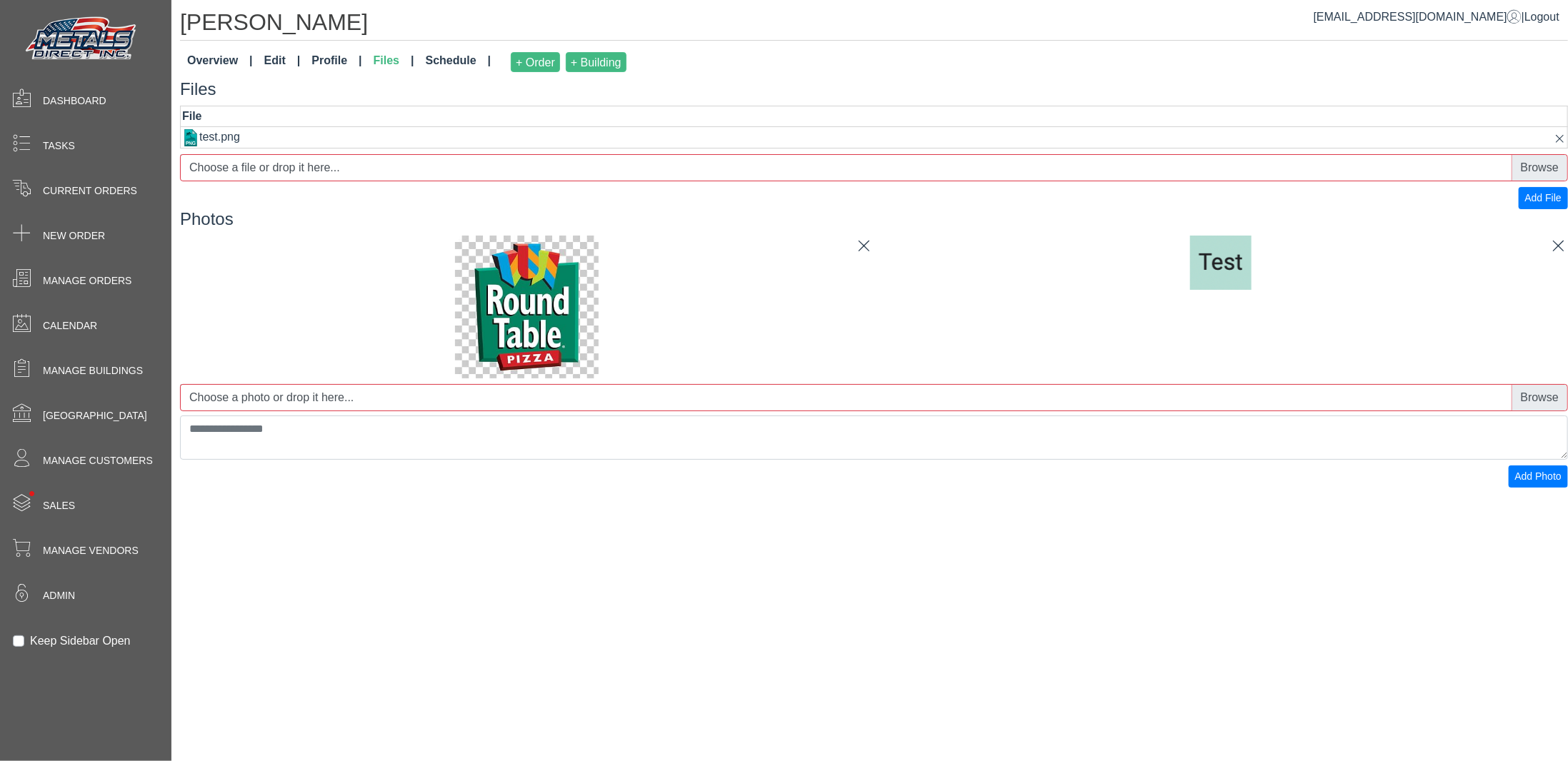
click at [329, 63] on link "Profile" at bounding box center [336, 62] width 62 height 32
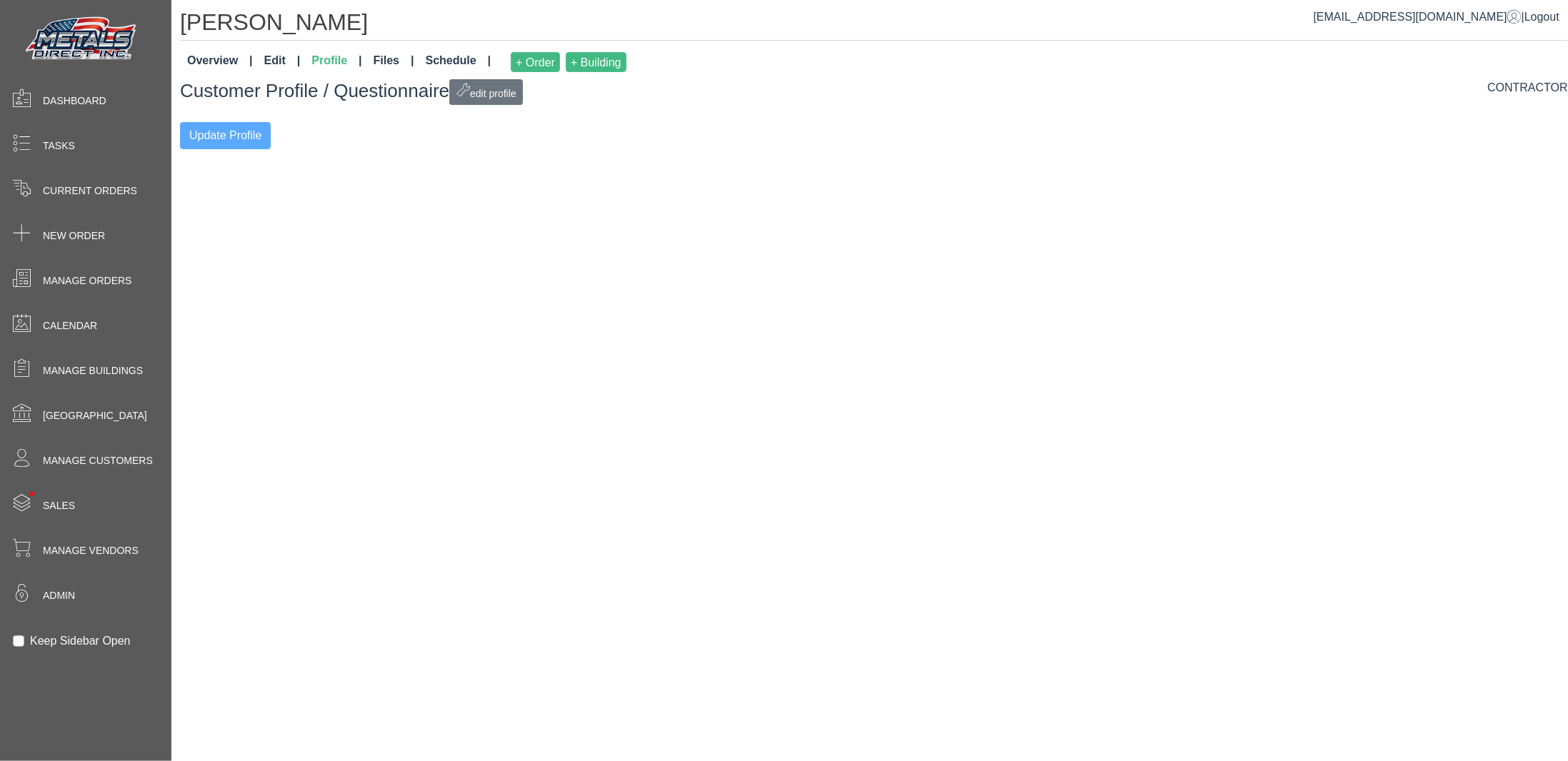
click at [278, 59] on link "Edit" at bounding box center [282, 62] width 48 height 32
select select "**********"
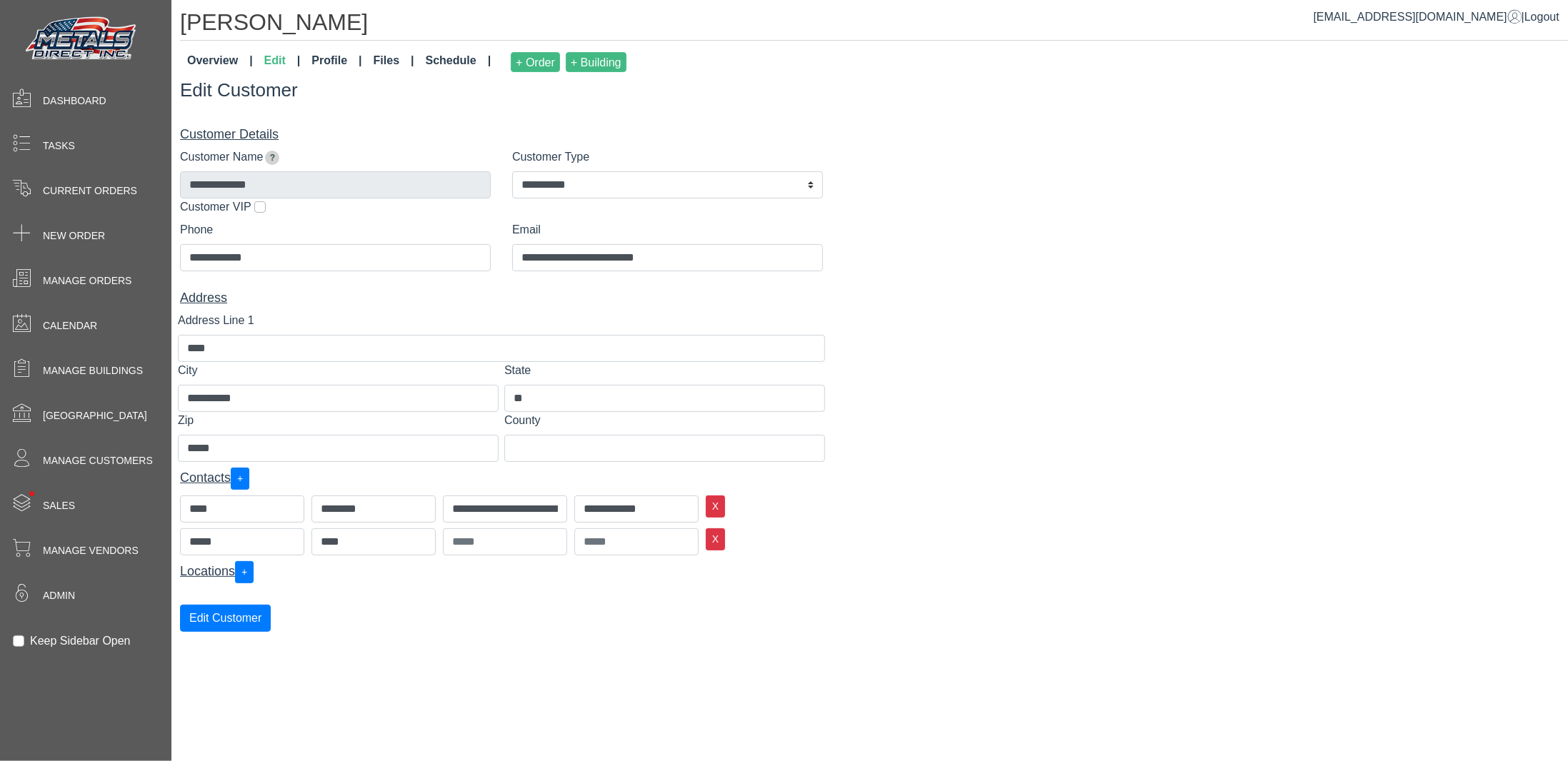
click at [204, 56] on link "Overview" at bounding box center [219, 62] width 77 height 32
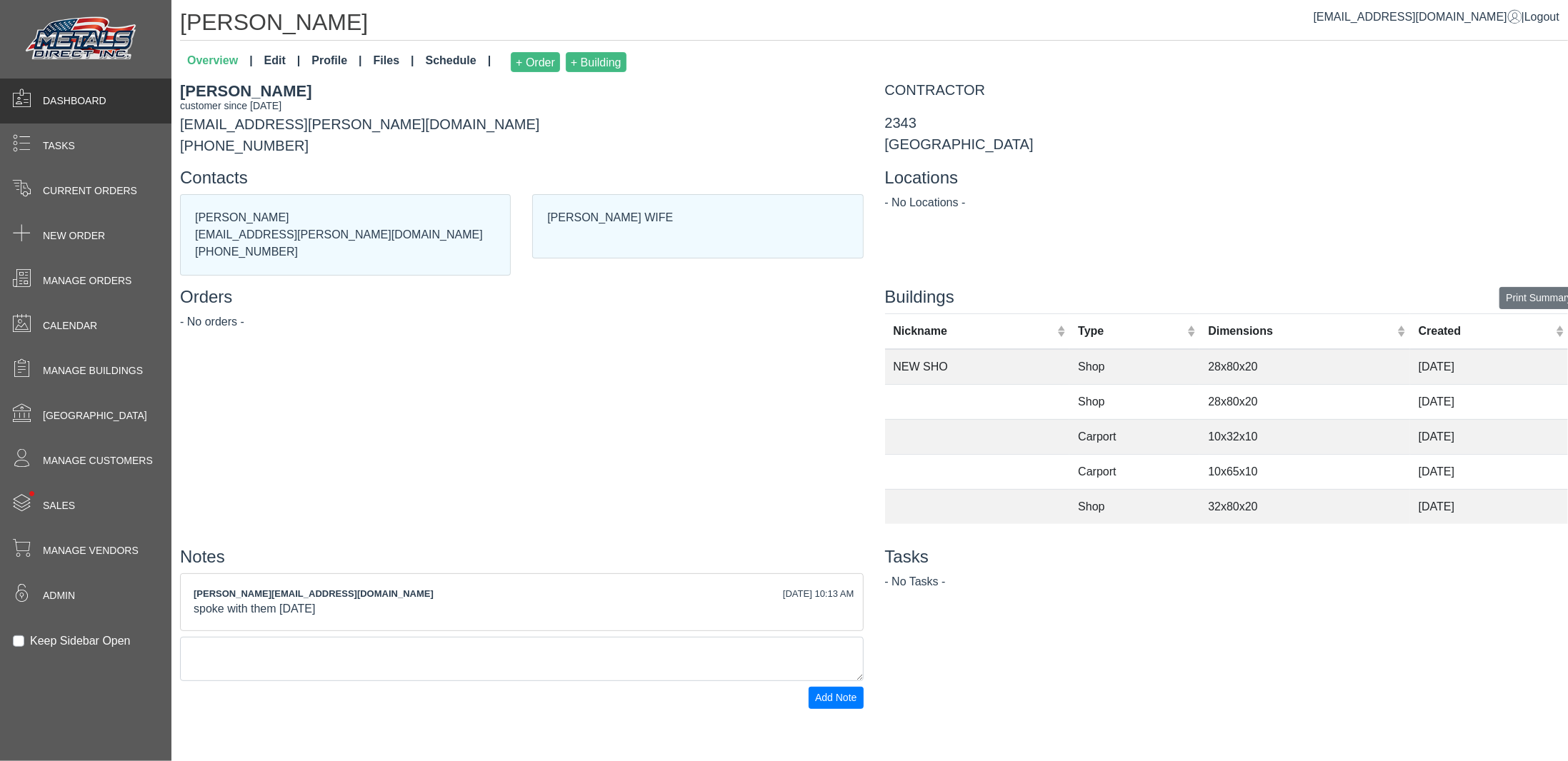
click at [72, 103] on span "Dashboard" at bounding box center [74, 101] width 63 height 15
